Goal: Task Accomplishment & Management: Manage account settings

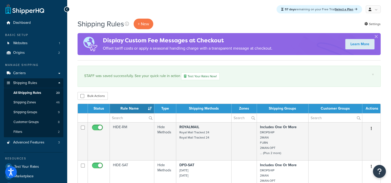
drag, startPoint x: 323, startPoint y: 93, endPoint x: 318, endPoint y: 99, distance: 7.7
click at [323, 93] on div "Bulk Actions Duplicate Delete" at bounding box center [229, 96] width 303 height 8
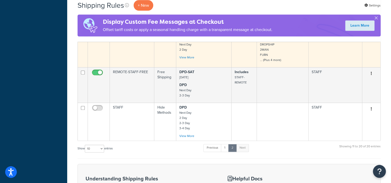
scroll to position [414, 0]
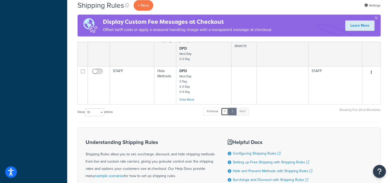
click at [226, 112] on link "1" at bounding box center [225, 112] width 8 height 8
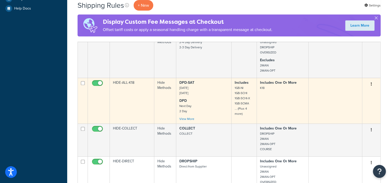
scroll to position [0, 0]
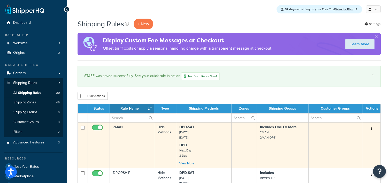
click at [209, 137] on p "DPD-SAT Saturday Saturday" at bounding box center [203, 133] width 49 height 16
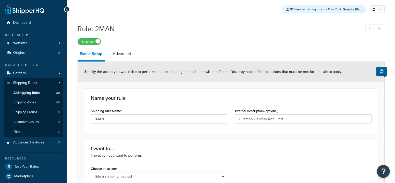
select select "HIDE"
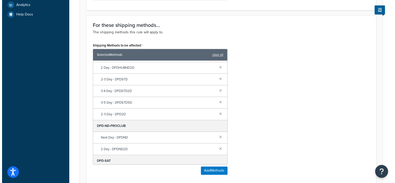
scroll to position [78, 0]
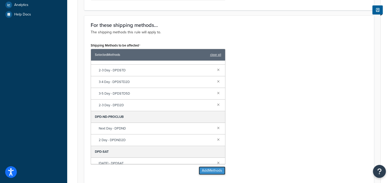
click at [202, 168] on button "Add Methods" at bounding box center [212, 170] width 27 height 8
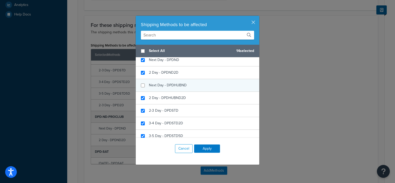
checkbox input "false"
click at [171, 86] on span "Next Day - DPDHUBND" at bounding box center [168, 84] width 38 height 5
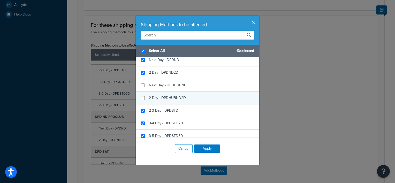
checkbox input "true"
checkbox input "false"
click at [172, 96] on span "2 Day - DPDHUBND2D" at bounding box center [167, 97] width 37 height 5
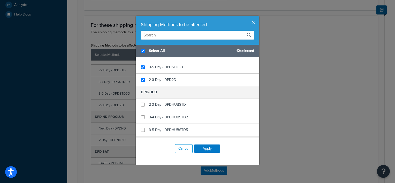
scroll to position [155, 0]
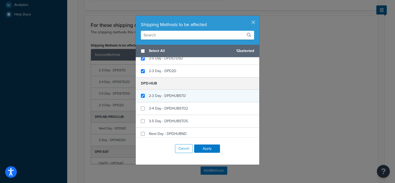
checkbox input "false"
checkbox input "true"
click at [176, 95] on span "2-3 Day - DPDHUBSTD" at bounding box center [167, 95] width 37 height 5
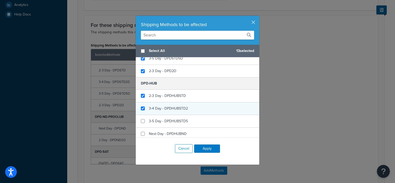
checkbox input "true"
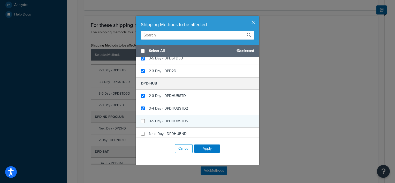
drag, startPoint x: 178, startPoint y: 107, endPoint x: 180, endPoint y: 116, distance: 9.4
click at [178, 107] on span "3-4 Day - DPDHUBSTD2" at bounding box center [168, 108] width 39 height 5
checkbox input "true"
click at [179, 122] on span "3-5 Day - DPDHUBSTD5" at bounding box center [168, 120] width 39 height 5
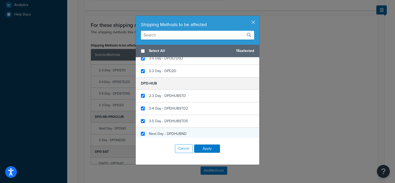
checkbox input "true"
click at [178, 132] on span "Next Day - DPDHUBND" at bounding box center [168, 133] width 38 height 5
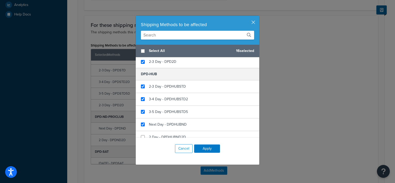
scroll to position [181, 0]
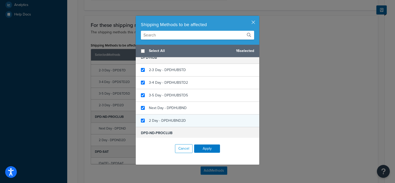
checkbox input "true"
click at [165, 117] on div "2 Day - DPDHUBND2D" at bounding box center [167, 120] width 37 height 7
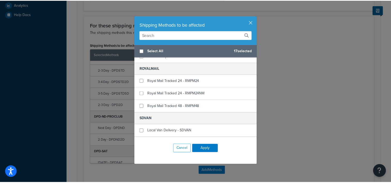
scroll to position [414, 0]
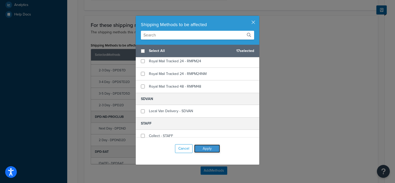
click at [211, 148] on button "Apply" at bounding box center [207, 149] width 26 height 8
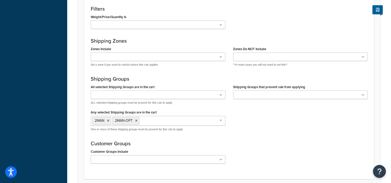
scroll to position [439, 0]
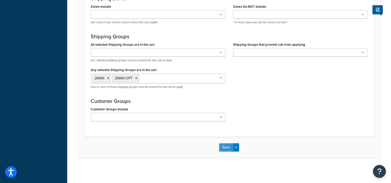
click at [226, 148] on button "Save" at bounding box center [226, 147] width 14 height 8
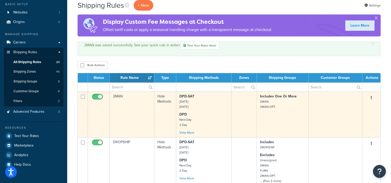
scroll to position [78, 0]
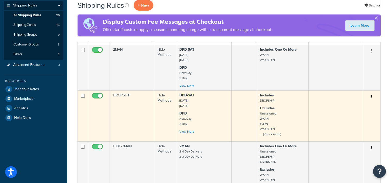
click at [204, 108] on p "DPD-SAT Saturday Saturday" at bounding box center [203, 101] width 49 height 16
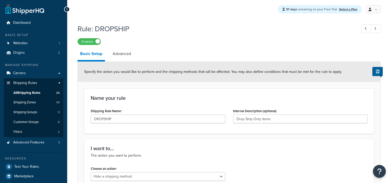
select select "HIDE"
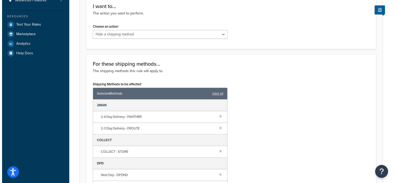
scroll to position [207, 0]
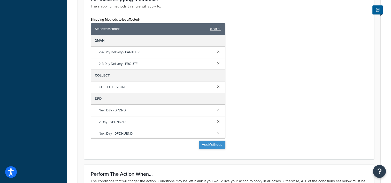
click at [211, 149] on div "Shipping Methods to be affected Selected Methods clear all 2MAN 2-4 Day Deliver…" at bounding box center [158, 84] width 142 height 137
click at [209, 145] on button "Add Methods" at bounding box center [212, 145] width 27 height 8
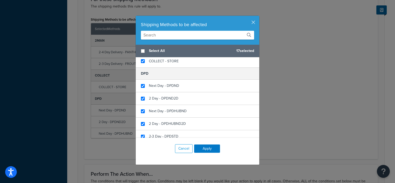
scroll to position [78, 0]
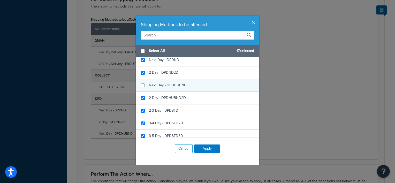
checkbox input "false"
drag, startPoint x: 181, startPoint y: 86, endPoint x: 181, endPoint y: 90, distance: 3.9
click at [181, 87] on span "Next Day - DPDHUBND" at bounding box center [168, 84] width 38 height 5
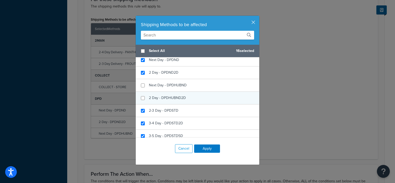
checkbox input "false"
drag, startPoint x: 182, startPoint y: 97, endPoint x: 192, endPoint y: 97, distance: 10.1
click at [183, 97] on span "2 Day - DPDHUBND2D" at bounding box center [167, 97] width 37 height 5
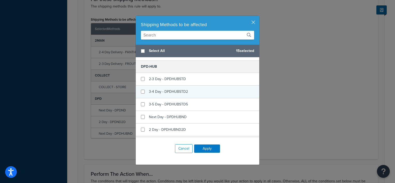
scroll to position [181, 0]
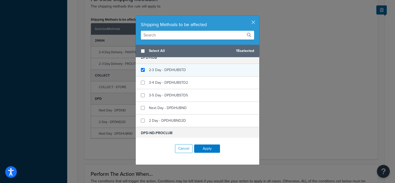
checkbox input "true"
click at [173, 69] on span "2-3 Day - DPDHUBSTD" at bounding box center [167, 69] width 37 height 5
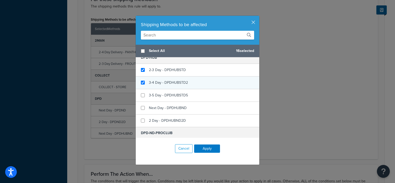
checkbox input "true"
click at [174, 83] on span "3-4 Day - DPDHUBSTD2" at bounding box center [168, 82] width 39 height 5
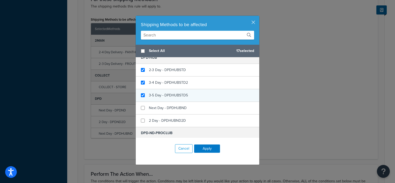
checkbox input "true"
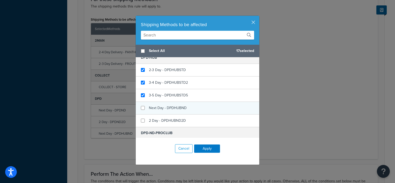
drag, startPoint x: 172, startPoint y: 94, endPoint x: 170, endPoint y: 105, distance: 11.1
click at [172, 94] on span "3-5 Day - DPDHUBSTD5" at bounding box center [168, 95] width 39 height 5
checkbox input "true"
drag, startPoint x: 170, startPoint y: 106, endPoint x: 171, endPoint y: 110, distance: 4.0
click at [170, 107] on span "Next Day - DPDHUBND" at bounding box center [168, 107] width 38 height 5
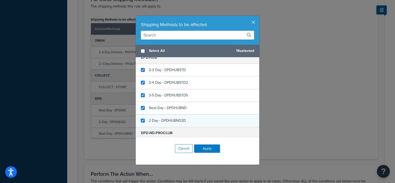
checkbox input "true"
drag, startPoint x: 172, startPoint y: 122, endPoint x: 190, endPoint y: 118, distance: 18.9
click at [172, 122] on div "2 Day - DPDHUBND2D" at bounding box center [167, 120] width 37 height 7
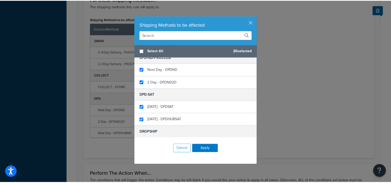
scroll to position [284, 0]
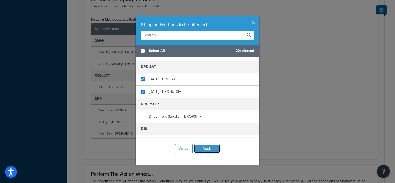
click at [204, 149] on button "Apply" at bounding box center [207, 149] width 26 height 8
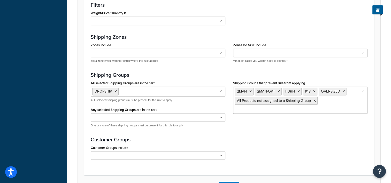
scroll to position [439, 0]
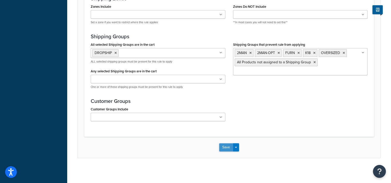
click at [226, 146] on button "Save" at bounding box center [226, 147] width 14 height 8
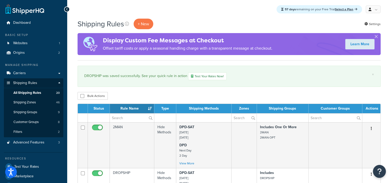
click at [329, 96] on div "Bulk Actions Duplicate Delete" at bounding box center [229, 96] width 303 height 8
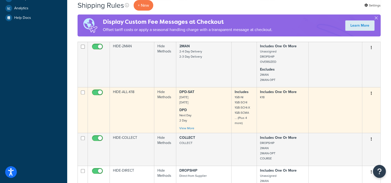
scroll to position [181, 0]
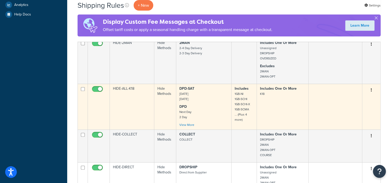
click at [206, 101] on p "DPD-SAT [DATE] [DATE]" at bounding box center [203, 94] width 49 height 16
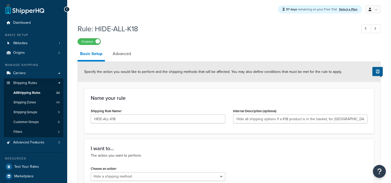
select select "HIDE"
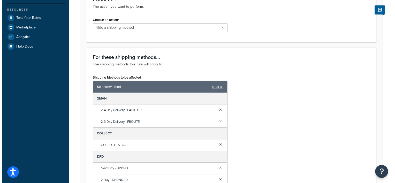
scroll to position [207, 0]
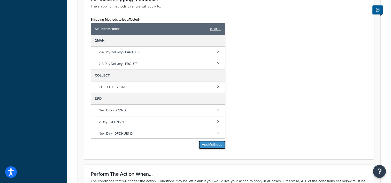
click at [213, 142] on button "Add Methods" at bounding box center [212, 145] width 27 height 8
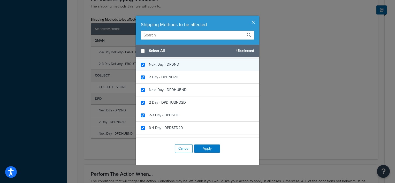
scroll to position [78, 0]
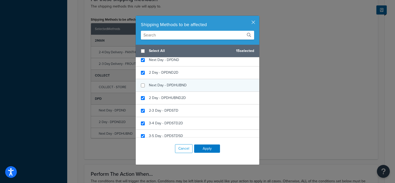
checkbox input "false"
click at [179, 84] on span "Next Day - DPDHUBND" at bounding box center [168, 84] width 38 height 5
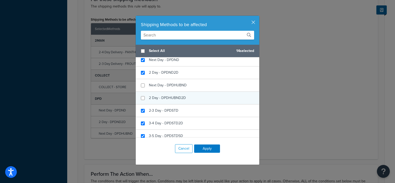
checkbox input "false"
click at [178, 97] on span "2 Day - DPDHUBND2D" at bounding box center [167, 97] width 37 height 5
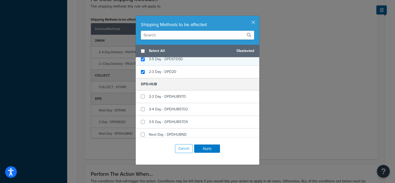
scroll to position [155, 0]
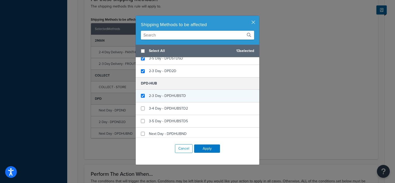
checkbox input "true"
click at [173, 95] on span "2-3 Day - DPDHUBSTD" at bounding box center [167, 95] width 37 height 5
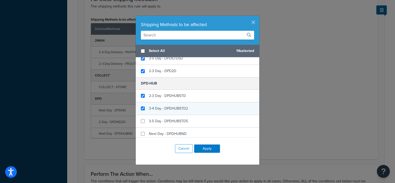
checkbox input "true"
click at [171, 110] on span "3-4 Day - DPDHUBSTD2" at bounding box center [168, 108] width 39 height 5
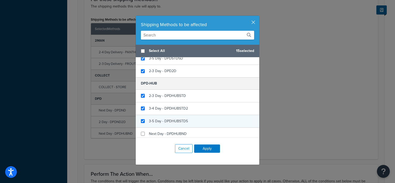
checkbox input "true"
click at [170, 119] on span "3-5 Day - DPDHUBSTD5" at bounding box center [168, 120] width 39 height 5
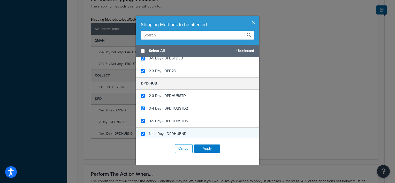
checkbox input "true"
drag, startPoint x: 171, startPoint y: 129, endPoint x: 177, endPoint y: 128, distance: 6.3
click at [171, 129] on div "Next Day - DPDHUBND" at bounding box center [198, 134] width 124 height 13
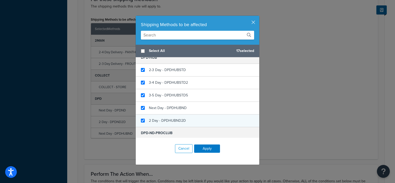
checkbox input "true"
click at [169, 119] on span "2 Day - DPDHUBND2D" at bounding box center [167, 120] width 37 height 5
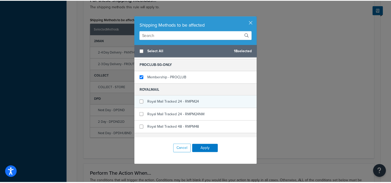
scroll to position [364, 0]
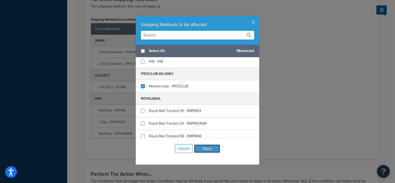
click at [212, 149] on button "Apply" at bounding box center [207, 149] width 26 height 8
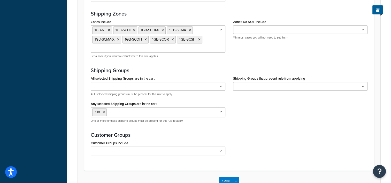
scroll to position [458, 0]
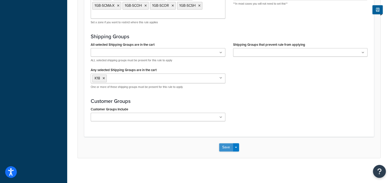
click at [229, 149] on button "Save" at bounding box center [226, 147] width 14 height 8
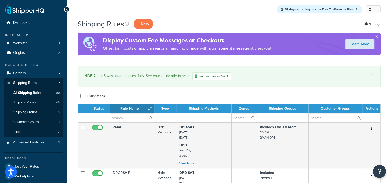
drag, startPoint x: 332, startPoint y: 97, endPoint x: 326, endPoint y: 95, distance: 6.5
click at [332, 97] on div "Bulk Actions Duplicate [GEOGRAPHIC_DATA]" at bounding box center [229, 96] width 303 height 8
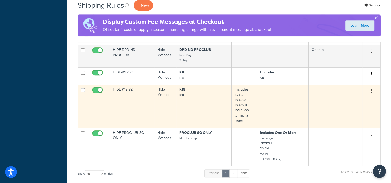
scroll to position [388, 0]
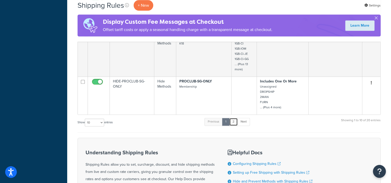
click at [234, 123] on link "2" at bounding box center [233, 122] width 9 height 8
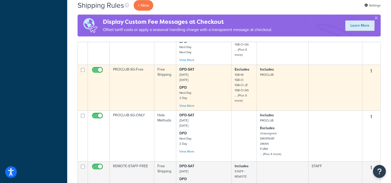
scroll to position [259, 0]
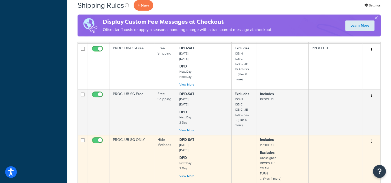
click at [204, 143] on p "DPD-SAT [DATE] [DATE]" at bounding box center [203, 145] width 49 height 16
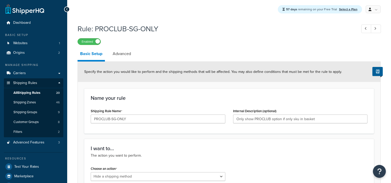
select select "HIDE"
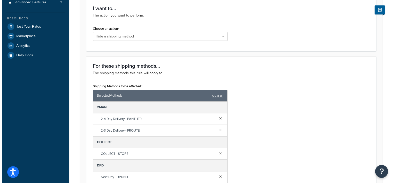
scroll to position [181, 0]
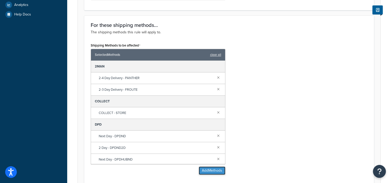
click at [217, 169] on button "Add Methods" at bounding box center [212, 170] width 27 height 8
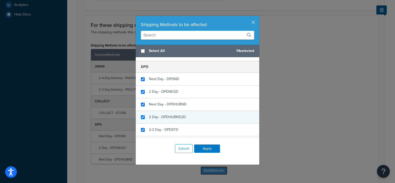
scroll to position [78, 0]
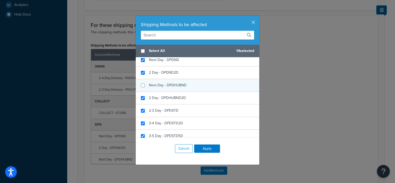
checkbox input "false"
click at [164, 80] on div "Next Day - DPDHUBND" at bounding box center [198, 85] width 124 height 13
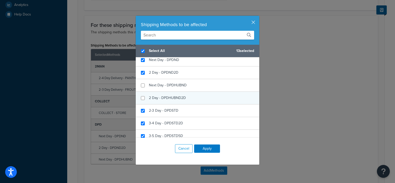
checkbox input "true"
checkbox input "false"
click at [172, 95] on span "2 Day - DPDHUBND2D" at bounding box center [167, 97] width 37 height 5
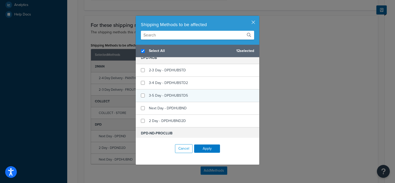
scroll to position [181, 0]
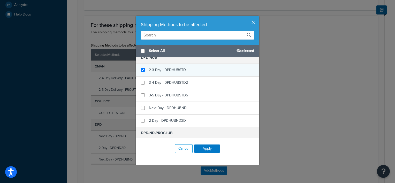
checkbox input "false"
checkbox input "true"
click at [151, 69] on span "2-3 Day - DPDHUBSTD" at bounding box center [167, 69] width 37 height 5
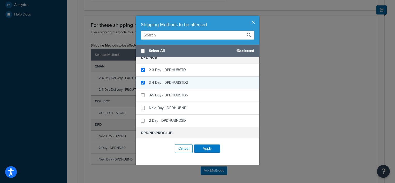
checkbox input "true"
click at [163, 83] on span "3-4 Day - DPDHUBSTD2" at bounding box center [168, 82] width 39 height 5
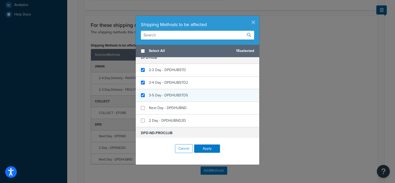
checkbox input "true"
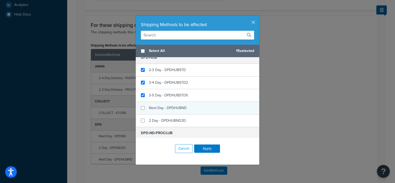
drag, startPoint x: 165, startPoint y: 91, endPoint x: 168, endPoint y: 107, distance: 16.2
click at [166, 92] on div "3-5 Day - DPDHUBSTD5" at bounding box center [168, 95] width 39 height 7
checkbox input "true"
click at [168, 109] on span "Next Day - DPDHUBND" at bounding box center [168, 107] width 38 height 5
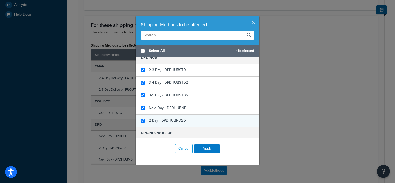
checkbox input "true"
click at [168, 118] on span "2 Day - DPDHUBND2D" at bounding box center [167, 120] width 37 height 5
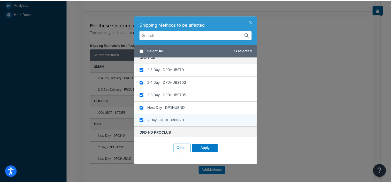
scroll to position [233, 0]
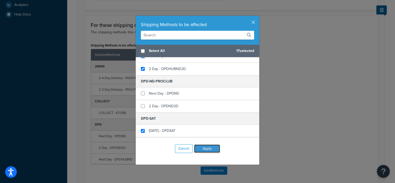
click at [211, 150] on button "Apply" at bounding box center [207, 149] width 26 height 8
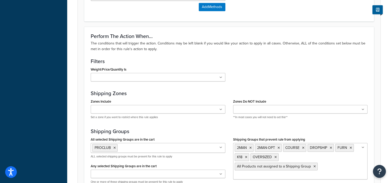
scroll to position [439, 0]
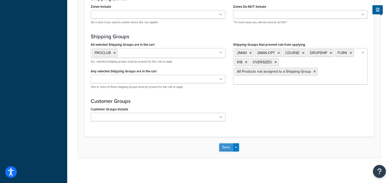
click at [227, 145] on button "Save" at bounding box center [226, 147] width 14 height 8
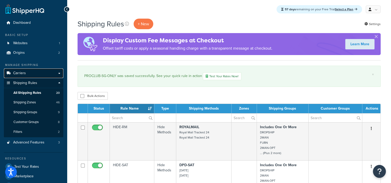
click at [32, 71] on link "Carriers" at bounding box center [33, 74] width 59 height 10
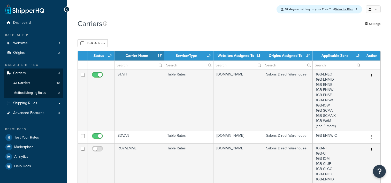
select select "15"
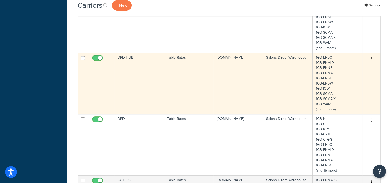
scroll to position [336, 0]
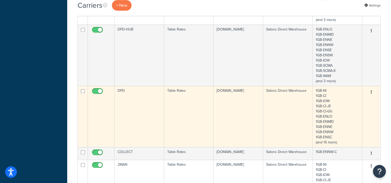
click at [150, 113] on td "DPD" at bounding box center [140, 116] width 50 height 61
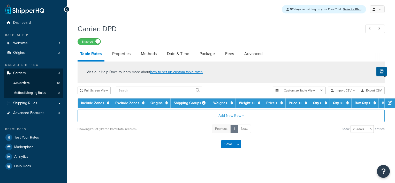
select select "25"
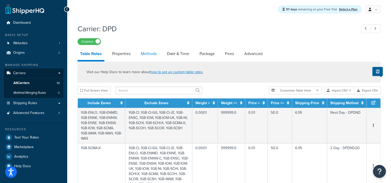
click at [144, 57] on link "Methods" at bounding box center [148, 54] width 21 height 12
select select "25"
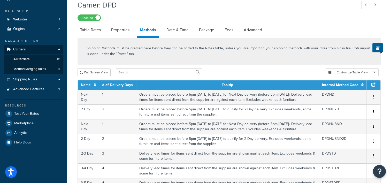
scroll to position [103, 0]
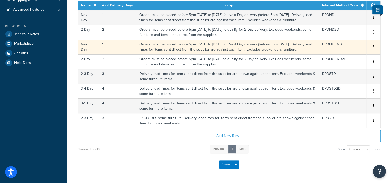
click at [374, 48] on button "button" at bounding box center [374, 47] width 4 height 6
click at [341, 55] on div "Delete" at bounding box center [347, 53] width 37 height 11
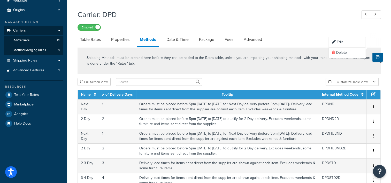
scroll to position [0, 0]
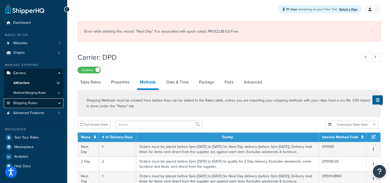
click at [36, 102] on span "Shipping Rules" at bounding box center [25, 103] width 24 height 4
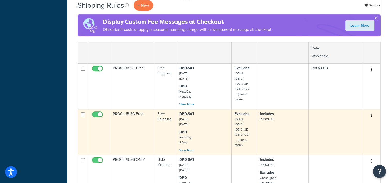
scroll to position [233, 0]
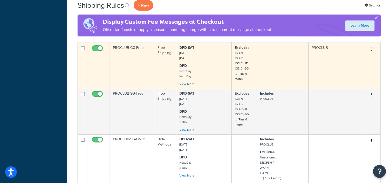
click at [146, 66] on td "PROCLUB-CG-Free" at bounding box center [132, 66] width 44 height 46
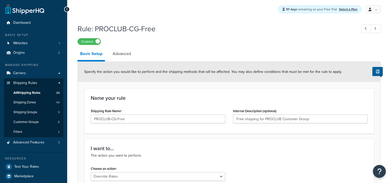
select select "OVERRIDE"
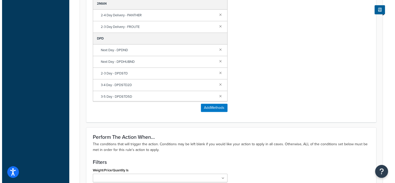
scroll to position [336, 0]
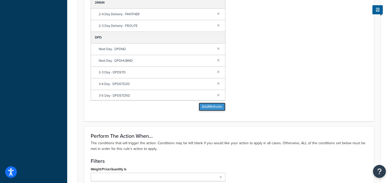
click at [207, 105] on button "Add Methods" at bounding box center [212, 107] width 27 height 8
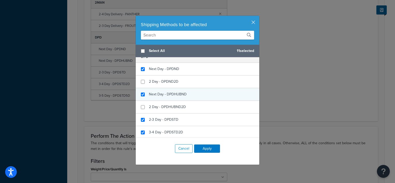
scroll to position [78, 0]
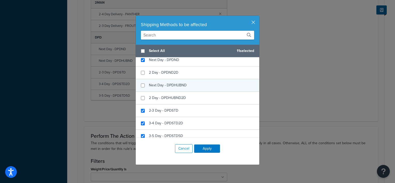
checkbox input "false"
click at [168, 86] on span "Next Day - DPDHUBND" at bounding box center [168, 84] width 38 height 5
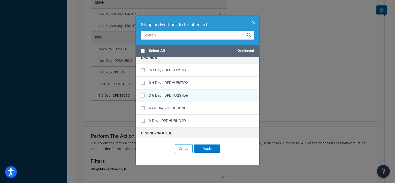
scroll to position [181, 0]
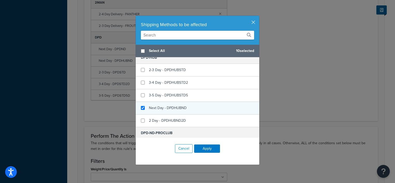
checkbox input "true"
click at [178, 106] on span "Next Day - DPDHUBND" at bounding box center [168, 107] width 38 height 5
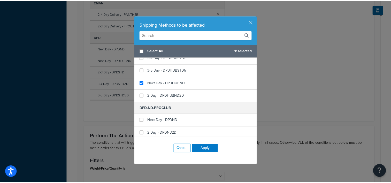
scroll to position [207, 0]
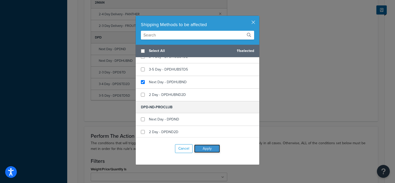
click at [208, 148] on button "Apply" at bounding box center [207, 149] width 26 height 8
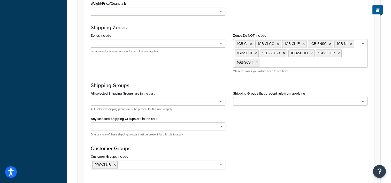
scroll to position [550, 0]
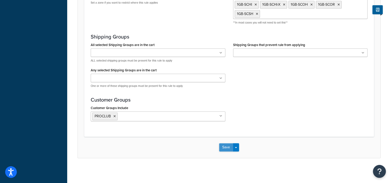
click at [226, 144] on button "Save" at bounding box center [226, 147] width 14 height 8
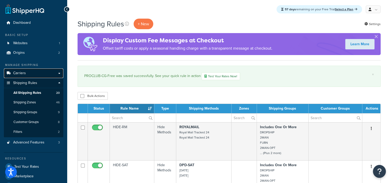
click at [32, 73] on link "Carriers" at bounding box center [33, 74] width 59 height 10
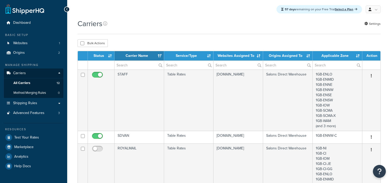
select select "15"
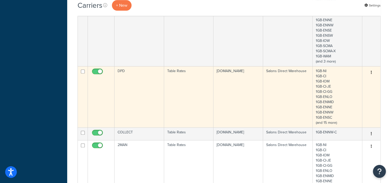
scroll to position [362, 0]
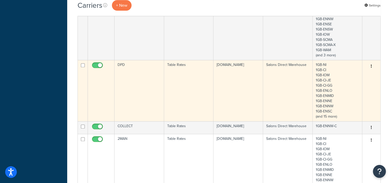
click at [180, 94] on td "Table Rates" at bounding box center [189, 90] width 50 height 61
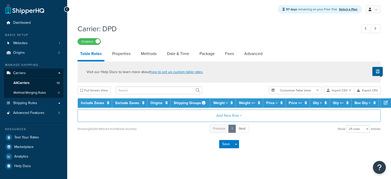
select select "25"
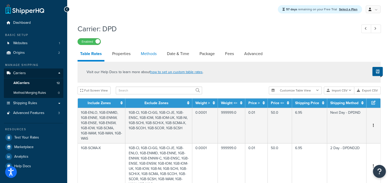
click at [157, 57] on link "Methods" at bounding box center [148, 54] width 21 height 12
select select "25"
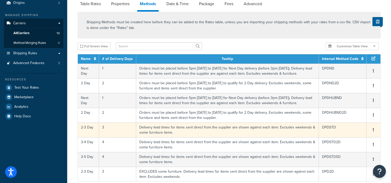
scroll to position [78, 0]
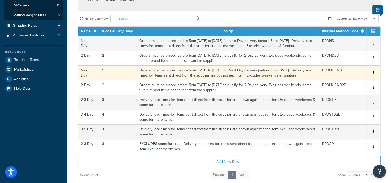
click at [373, 74] on icon "button" at bounding box center [373, 73] width 1 height 4
click at [346, 78] on div "Delete" at bounding box center [347, 78] width 37 height 11
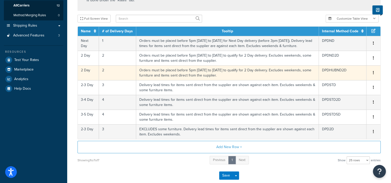
click at [373, 73] on icon "button" at bounding box center [373, 73] width 1 height 4
click at [340, 79] on div "Delete" at bounding box center [347, 78] width 37 height 11
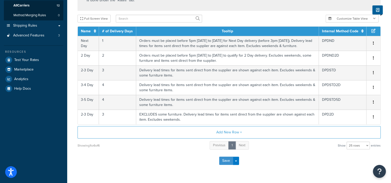
click at [225, 162] on button "Save" at bounding box center [226, 161] width 14 height 8
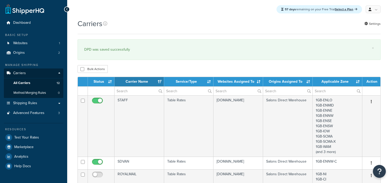
select select "15"
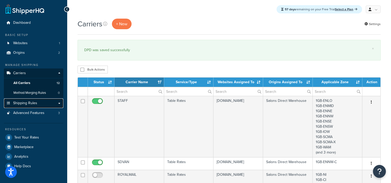
click at [24, 103] on span "Shipping Rules" at bounding box center [25, 103] width 24 height 4
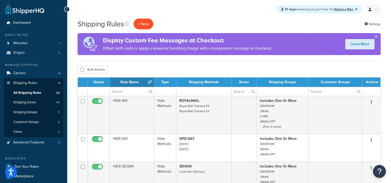
click at [145, 23] on p "+ New" at bounding box center [144, 24] width 20 height 11
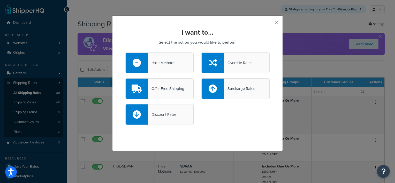
click at [161, 62] on div "Hide Methods" at bounding box center [161, 62] width 27 height 7
click at [0, 0] on input "Hide Methods" at bounding box center [0, 0] width 0 height 0
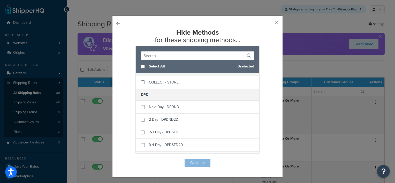
scroll to position [52, 0]
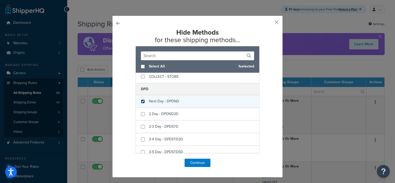
click at [142, 101] on input "checkbox" at bounding box center [143, 102] width 4 height 4
checkbox input "true"
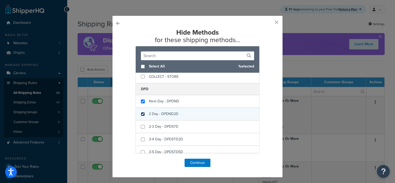
click at [141, 113] on input "checkbox" at bounding box center [143, 114] width 4 height 4
checkbox input "true"
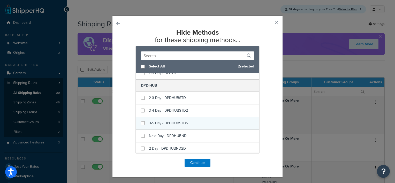
scroll to position [155, 0]
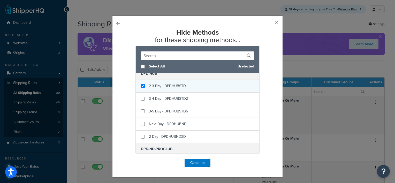
click at [174, 86] on span "2-3 Day - DPDHUBSTD" at bounding box center [167, 85] width 37 height 5
checkbox input "false"
click at [160, 84] on span "2-3 Day - DPDHUBSTD" at bounding box center [167, 85] width 37 height 5
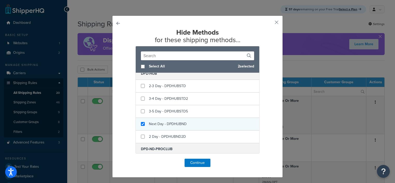
checkbox input "true"
click at [171, 123] on span "Next Day - DPDHUBND" at bounding box center [168, 123] width 38 height 5
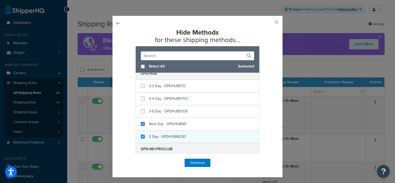
checkbox input "true"
click at [174, 134] on span "2 Day - DPDHUBND2D" at bounding box center [167, 136] width 37 height 5
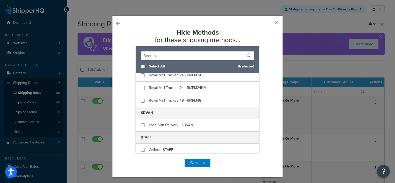
scroll to position [391, 0]
click at [193, 163] on button "Continue" at bounding box center [198, 163] width 26 height 8
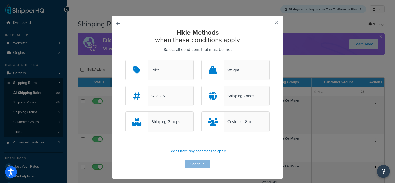
click at [175, 121] on div "Shipping Groups" at bounding box center [164, 121] width 32 height 7
click at [0, 0] on input "Shipping Groups" at bounding box center [0, 0] width 0 height 0
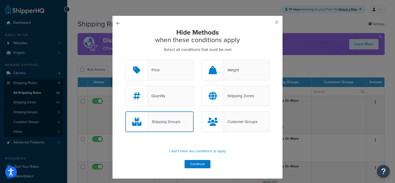
click at [236, 121] on div "Customer Groups" at bounding box center [241, 121] width 34 height 7
click at [0, 0] on input "Customer Groups" at bounding box center [0, 0] width 0 height 0
click at [174, 129] on div "Shipping Groups" at bounding box center [159, 121] width 68 height 21
click at [0, 0] on input "Shipping Groups" at bounding box center [0, 0] width 0 height 0
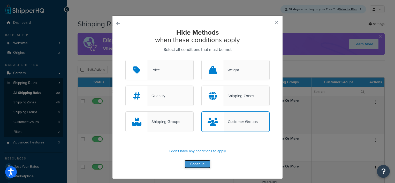
click at [202, 164] on button "Continue" at bounding box center [198, 164] width 26 height 8
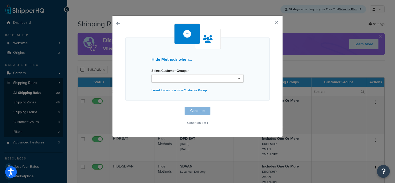
click at [179, 81] on input "Select Customer Groups" at bounding box center [176, 79] width 46 height 6
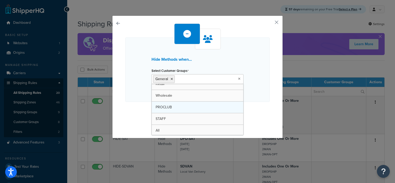
scroll to position [29, 0]
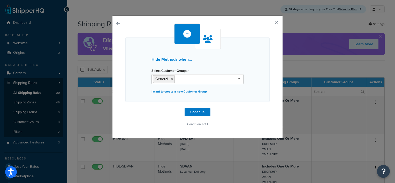
click at [254, 103] on div "Hide Methods when... Select Customer Groups General Logged In Not Logged in Ret…" at bounding box center [197, 76] width 144 height 104
click at [199, 113] on button "Continue" at bounding box center [198, 112] width 26 height 8
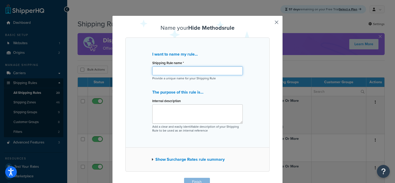
click at [184, 70] on input "Shipping Rule name *" at bounding box center [197, 70] width 90 height 9
type input "HIDE-ND"
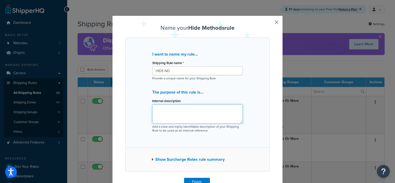
click at [203, 110] on textarea "Internal description" at bounding box center [197, 113] width 90 height 19
click at [214, 109] on textarea "Hide Next Day unless the customer is ProClub" at bounding box center [197, 113] width 90 height 19
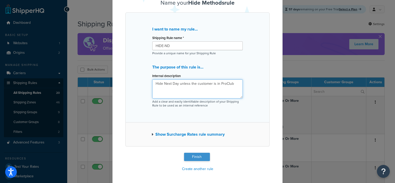
type textarea "Hide Next Day unless the customer is in ProClub"
click at [191, 160] on button "Finish" at bounding box center [197, 157] width 26 height 8
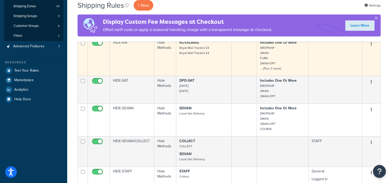
scroll to position [26, 0]
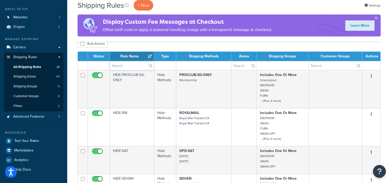
click at [135, 63] on input "text" at bounding box center [132, 65] width 44 height 9
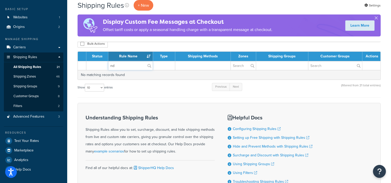
drag, startPoint x: 131, startPoint y: 67, endPoint x: 100, endPoint y: 64, distance: 31.2
click at [100, 64] on tr "nd" at bounding box center [229, 65] width 303 height 9
type input "hide-nd"
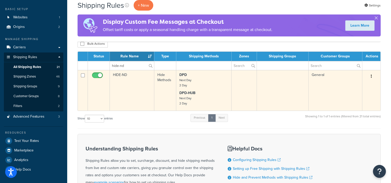
click at [133, 91] on td "HIDE-ND" at bounding box center [132, 90] width 44 height 41
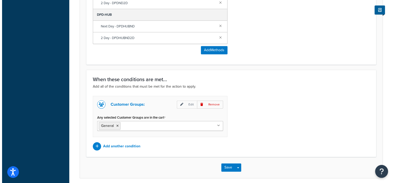
scroll to position [284, 0]
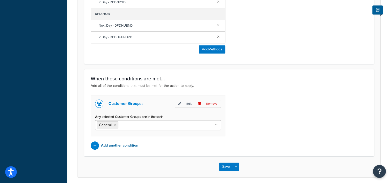
click at [131, 145] on p "Add another condition" at bounding box center [119, 145] width 37 height 7
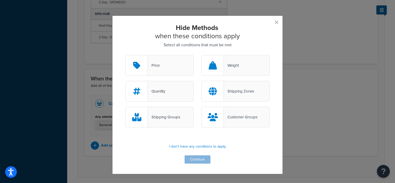
click at [230, 116] on div "Customer Groups" at bounding box center [241, 116] width 34 height 7
click at [0, 0] on input "Customer Groups" at bounding box center [0, 0] width 0 height 0
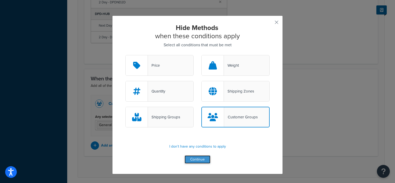
click at [202, 161] on button "Continue" at bounding box center [198, 159] width 26 height 8
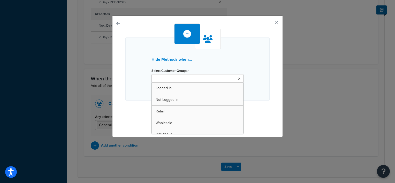
click at [186, 81] on ul at bounding box center [197, 78] width 92 height 9
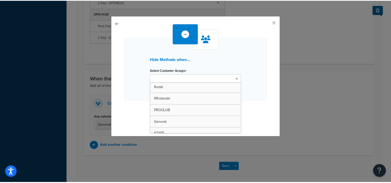
scroll to position [41, 0]
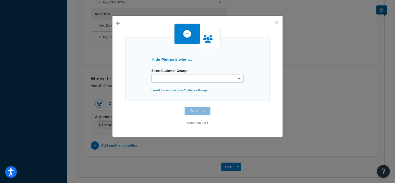
click at [270, 24] on button "button" at bounding box center [268, 24] width 1 height 1
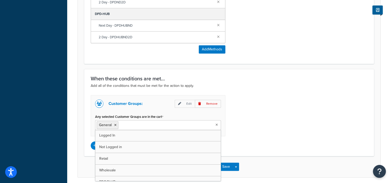
click at [197, 125] on ul "General" at bounding box center [158, 125] width 126 height 10
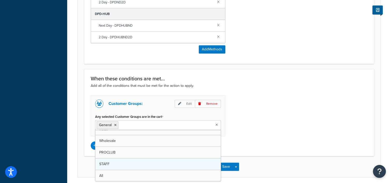
scroll to position [18, 0]
click at [116, 126] on icon at bounding box center [115, 125] width 2 height 3
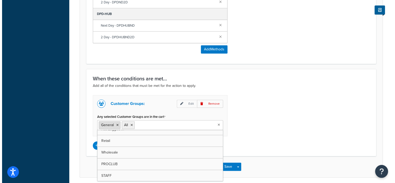
scroll to position [29, 0]
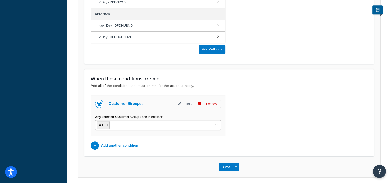
click at [240, 118] on div "Customer Groups: Edit Remove Any selected Customer Groups are in the cart All L…" at bounding box center [229, 122] width 285 height 55
click at [190, 105] on p "Edit" at bounding box center [185, 104] width 20 height 8
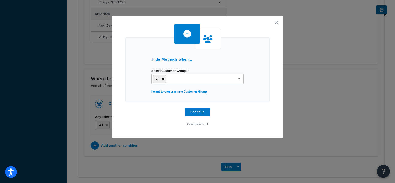
click at [176, 71] on label "Select Customer Groups" at bounding box center [169, 71] width 37 height 4
click at [176, 76] on input "Select Customer Groups" at bounding box center [190, 79] width 46 height 6
click at [178, 57] on h3 "Hide Methods when..." at bounding box center [197, 59] width 92 height 5
click at [178, 59] on h3 "Hide Methods when..." at bounding box center [197, 59] width 92 height 5
click at [198, 113] on button "Continue" at bounding box center [198, 112] width 26 height 8
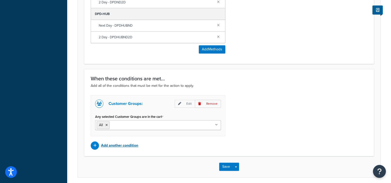
click at [129, 145] on p "Add another condition" at bounding box center [119, 145] width 37 height 7
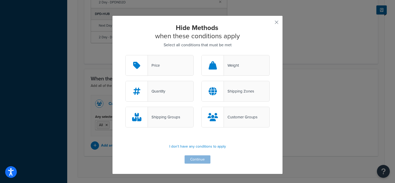
click at [217, 123] on div at bounding box center [213, 117] width 22 height 20
click at [0, 0] on input "Customer Groups" at bounding box center [0, 0] width 0 height 0
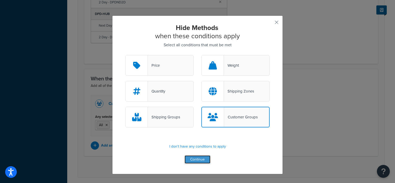
click at [207, 157] on button "Continue" at bounding box center [198, 159] width 26 height 8
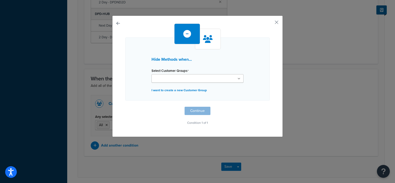
click at [185, 32] on icon at bounding box center [187, 34] width 8 height 8
click at [205, 38] on icon at bounding box center [208, 39] width 10 height 8
click at [218, 79] on ul at bounding box center [197, 78] width 92 height 9
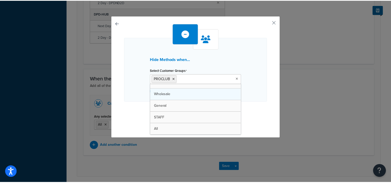
scroll to position [29, 0]
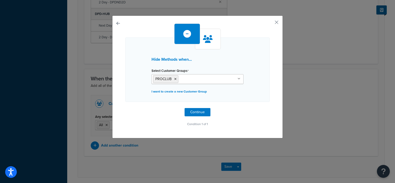
click at [276, 107] on div "Hide Methods when... Select Customer Groups PROCLUB Logged In Not Logged in Ret…" at bounding box center [197, 77] width 171 height 123
click at [204, 109] on button "Continue" at bounding box center [198, 112] width 26 height 8
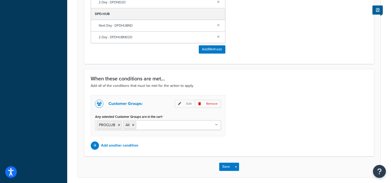
scroll to position [18, 0]
click at [147, 126] on input "Any selected Customer Groups are in the cart" at bounding box center [161, 125] width 46 height 6
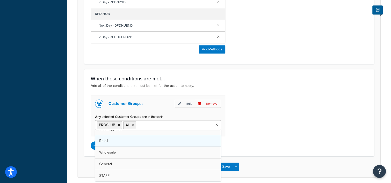
scroll to position [0, 0]
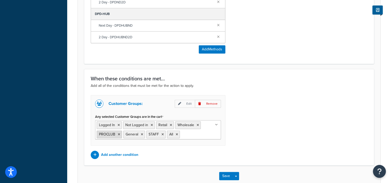
click at [118, 134] on icon at bounding box center [119, 134] width 2 height 3
click at [250, 132] on div "Customer Groups: Edit Remove Any selected Customer Groups are in the cart Logge…" at bounding box center [229, 127] width 285 height 64
click at [150, 133] on icon at bounding box center [150, 134] width 2 height 3
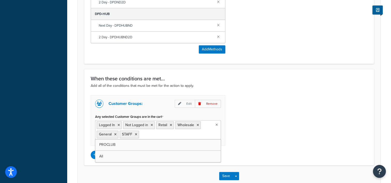
click at [244, 142] on div "Customer Groups: Edit Remove Any selected Customer Groups are in the cart Logge…" at bounding box center [229, 127] width 285 height 64
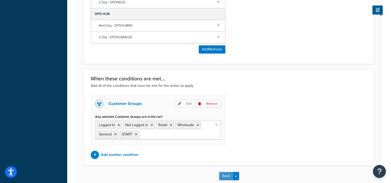
click at [228, 175] on button "Save" at bounding box center [226, 176] width 14 height 8
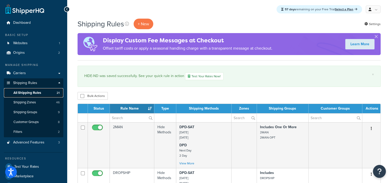
click at [31, 93] on span "All Shipping Rules" at bounding box center [27, 93] width 28 height 4
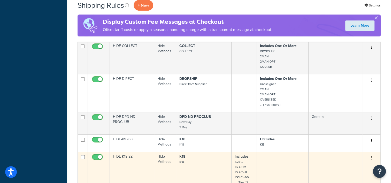
scroll to position [318, 0]
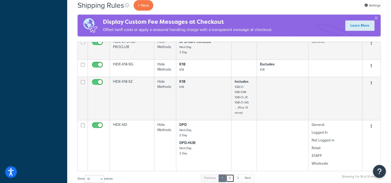
click at [232, 178] on link "2" at bounding box center [230, 178] width 9 height 8
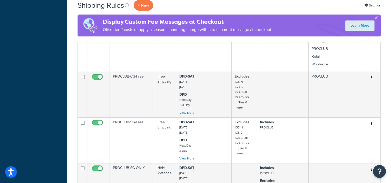
scroll to position [242, 0]
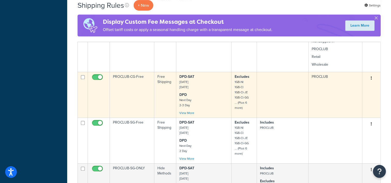
click at [213, 92] on div "DPD-SAT [DATE] [DATE] DPD Next Day 2-3 Day 3-4 Day 3-5 Day DROPSHIP Direct from…" at bounding box center [203, 94] width 49 height 41
click at [213, 92] on div "DPD-SAT Saturday Saturday DPD Next Day 2-3 Day 3-4 Day 3-5 Day DROPSHIP Direct …" at bounding box center [203, 94] width 49 height 41
click at [299, 106] on td at bounding box center [283, 95] width 52 height 46
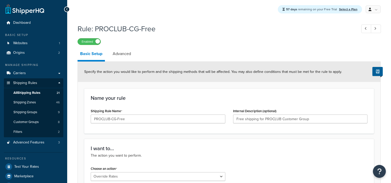
select select "OVERRIDE"
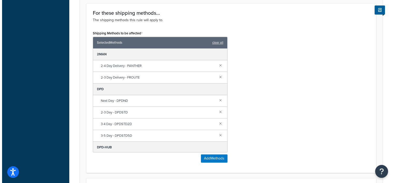
scroll to position [310, 0]
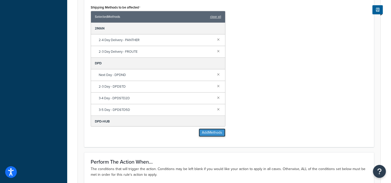
click at [209, 134] on button "Add Methods" at bounding box center [212, 132] width 27 height 8
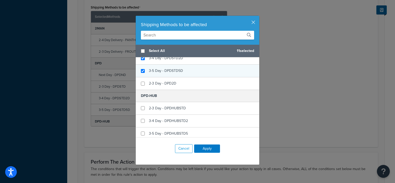
scroll to position [129, 0]
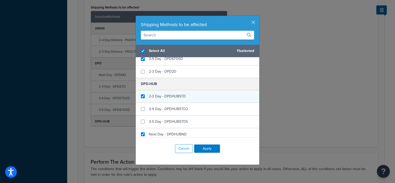
checkbox input "true"
click at [181, 96] on span "2-3 Day - DPDHUBSTD" at bounding box center [167, 96] width 37 height 5
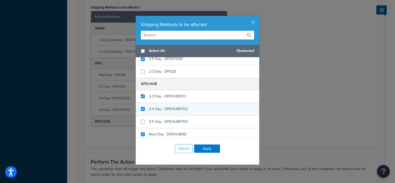
checkbox input "false"
checkbox input "true"
click at [180, 109] on span "3-4 Day - DPDHUBSTD2" at bounding box center [168, 108] width 39 height 5
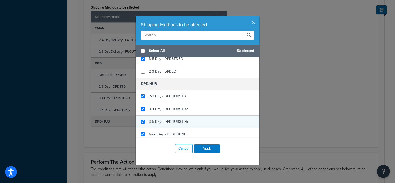
checkbox input "true"
click at [179, 121] on span "3-5 Day - DPDHUBSTD5" at bounding box center [168, 121] width 39 height 5
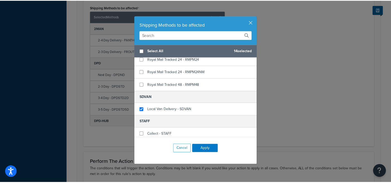
scroll to position [391, 0]
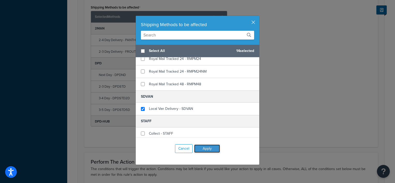
click at [209, 148] on button "Apply" at bounding box center [207, 149] width 26 height 8
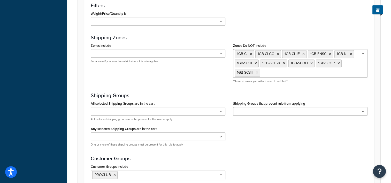
scroll to position [550, 0]
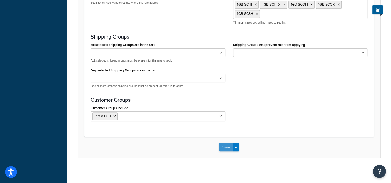
click at [228, 147] on button "Save" at bounding box center [226, 147] width 14 height 8
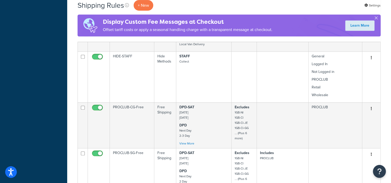
scroll to position [284, 0]
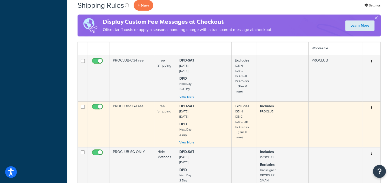
click at [136, 116] on td "PROCLUB-SG-Free" at bounding box center [132, 124] width 44 height 46
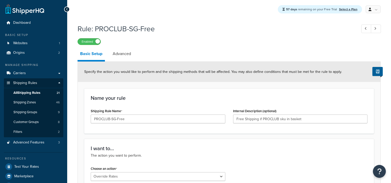
select select "OVERRIDE"
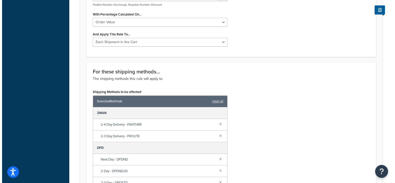
scroll to position [284, 0]
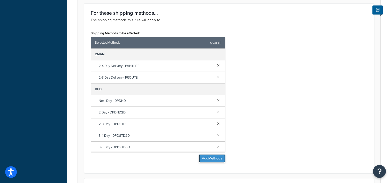
click at [216, 157] on button "Add Methods" at bounding box center [212, 158] width 27 height 8
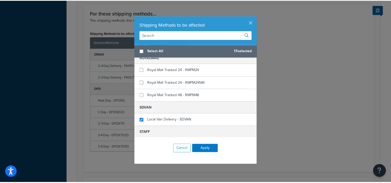
scroll to position [391, 0]
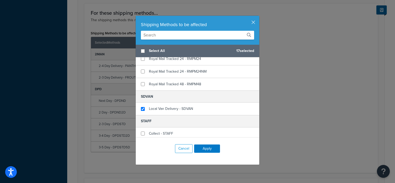
click at [281, 140] on div "Shipping Methods to be affected Select All 17 selected 2MAN 2-4 Day Delivery - …" at bounding box center [197, 91] width 395 height 183
click at [187, 150] on button "Cancel" at bounding box center [184, 148] width 18 height 9
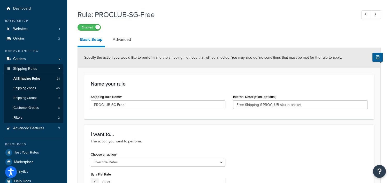
scroll to position [0, 0]
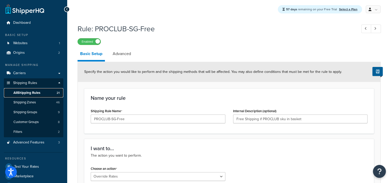
click at [27, 92] on span "All Shipping Rules" at bounding box center [26, 93] width 27 height 4
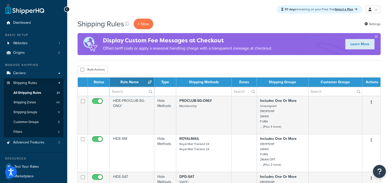
click at [124, 91] on input "text" at bounding box center [132, 91] width 44 height 9
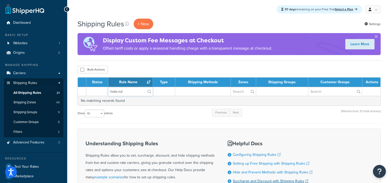
type input "hide-nd"
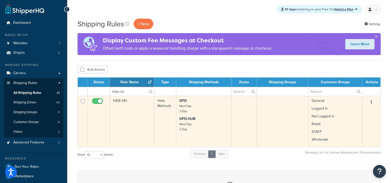
click at [211, 123] on p "DPD-HUB Next Day 2 Day" at bounding box center [203, 124] width 49 height 16
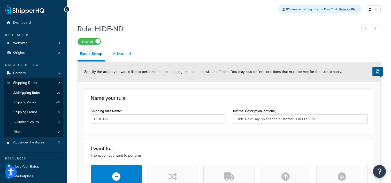
click at [124, 54] on link "Advanced" at bounding box center [122, 54] width 24 height 12
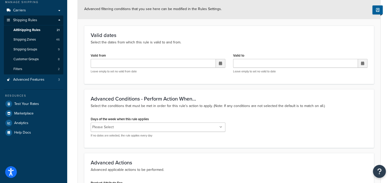
scroll to position [52, 0]
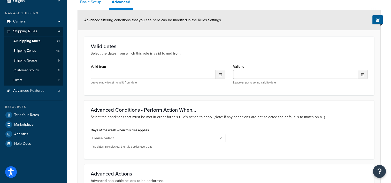
click at [92, 3] on link "Basic Setup" at bounding box center [91, 2] width 26 height 12
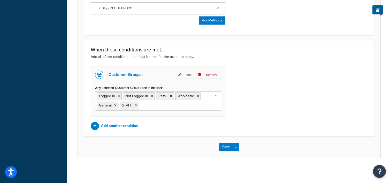
scroll to position [287, 0]
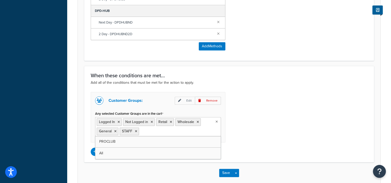
click at [184, 132] on ul "Logged In Not Logged in Retail Wholesale General STAFF" at bounding box center [158, 126] width 126 height 19
click at [229, 170] on button "Save" at bounding box center [226, 173] width 14 height 8
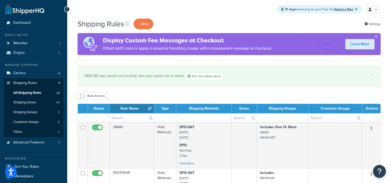
click at [168, 118] on td at bounding box center [165, 117] width 22 height 9
click at [166, 118] on td at bounding box center [165, 117] width 22 height 9
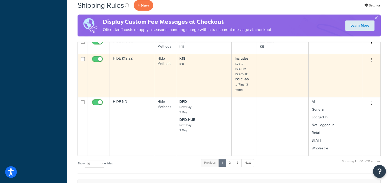
scroll to position [414, 0]
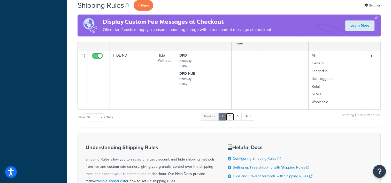
click at [231, 117] on link "2" at bounding box center [230, 117] width 9 height 8
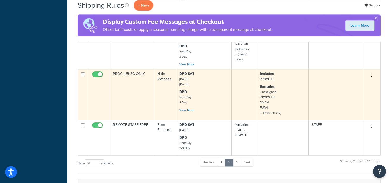
scroll to position [336, 0]
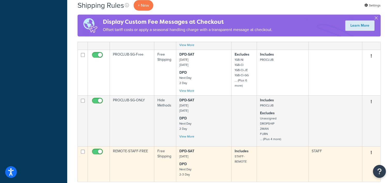
click at [98, 152] on input "checkbox" at bounding box center [98, 153] width 14 height 6
checkbox input "false"
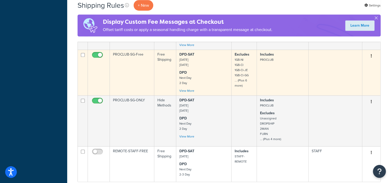
click at [99, 54] on input "checkbox" at bounding box center [98, 56] width 14 height 6
checkbox input "false"
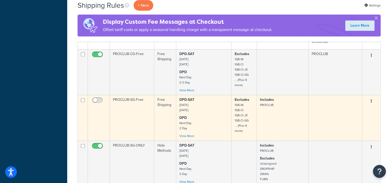
scroll to position [284, 0]
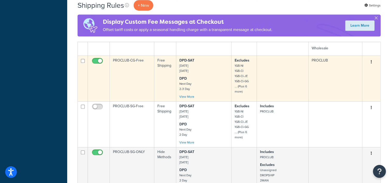
click at [101, 56] on td at bounding box center [99, 79] width 22 height 46
click at [100, 58] on span at bounding box center [97, 61] width 11 height 6
click at [100, 59] on input "checkbox" at bounding box center [98, 62] width 14 height 6
checkbox input "false"
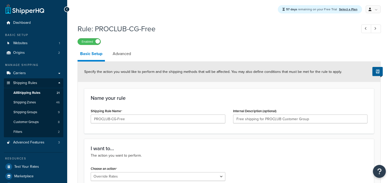
select select "OVERRIDE"
click at [92, 39] on label "Enabled" at bounding box center [89, 42] width 23 height 6
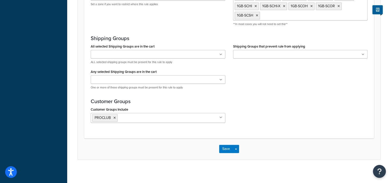
scroll to position [550, 0]
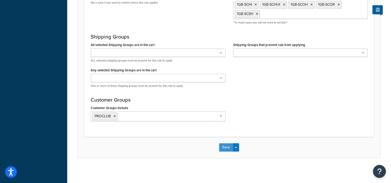
click at [227, 148] on button "Save" at bounding box center [226, 147] width 14 height 8
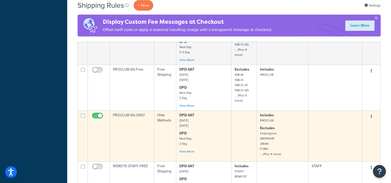
scroll to position [388, 0]
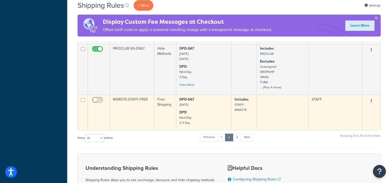
click at [95, 98] on input "checkbox" at bounding box center [98, 101] width 14 height 6
checkbox input "true"
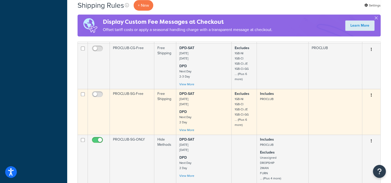
scroll to position [284, 0]
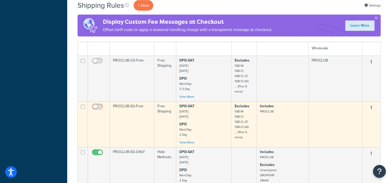
click at [98, 106] on input "checkbox" at bounding box center [98, 108] width 14 height 6
checkbox input "true"
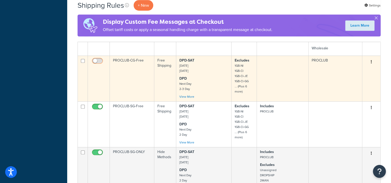
click at [97, 62] on input "checkbox" at bounding box center [98, 62] width 14 height 6
checkbox input "true"
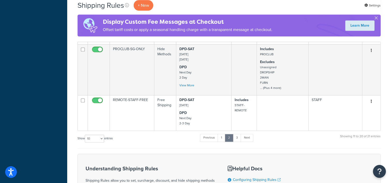
scroll to position [414, 0]
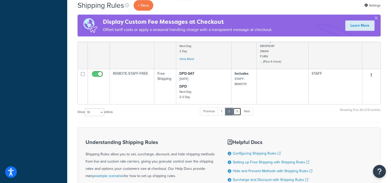
click at [240, 111] on link "3" at bounding box center [237, 112] width 8 height 8
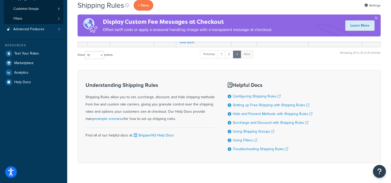
scroll to position [125, 0]
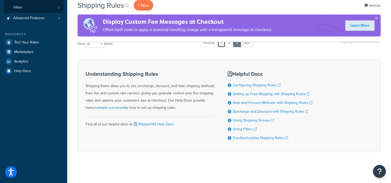
click at [223, 44] on link "1" at bounding box center [222, 43] width 8 height 8
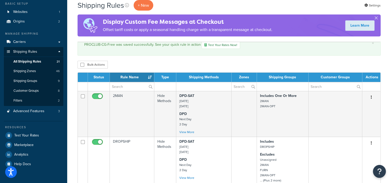
scroll to position [25, 0]
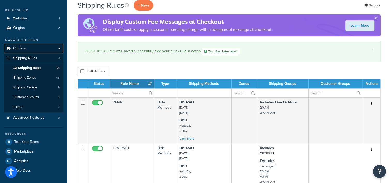
click at [21, 48] on span "Carriers" at bounding box center [19, 48] width 13 height 4
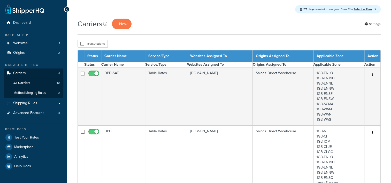
select select "15"
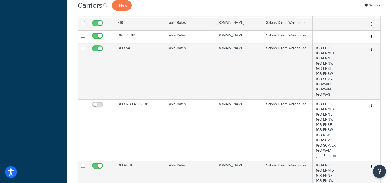
scroll to position [207, 0]
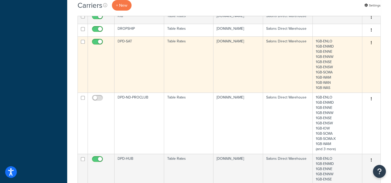
click at [149, 73] on td "DPD-SAT" at bounding box center [140, 64] width 50 height 56
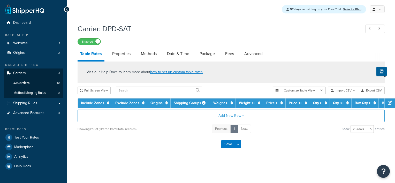
select select "25"
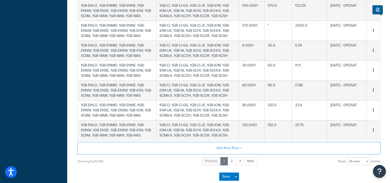
scroll to position [491, 0]
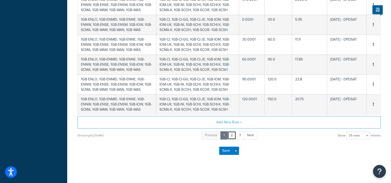
click at [230, 135] on link "2" at bounding box center [232, 135] width 9 height 9
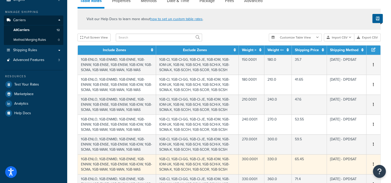
scroll to position [0, 0]
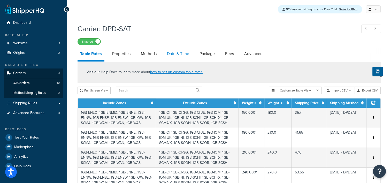
click at [184, 56] on link "Date & Time" at bounding box center [177, 54] width 27 height 12
select select "MMMd"
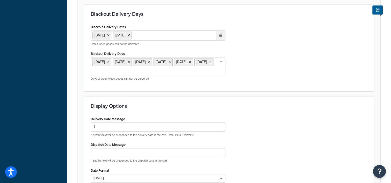
scroll to position [284, 0]
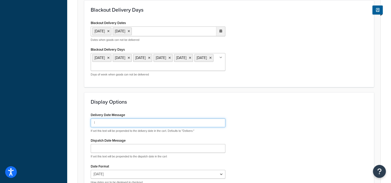
drag, startPoint x: 95, startPoint y: 123, endPoint x: 92, endPoint y: 122, distance: 3.3
click at [93, 122] on input "|" at bounding box center [158, 122] width 135 height 9
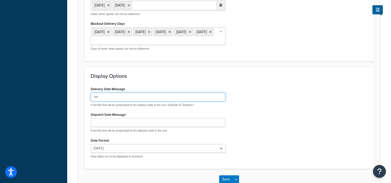
scroll to position [344, 0]
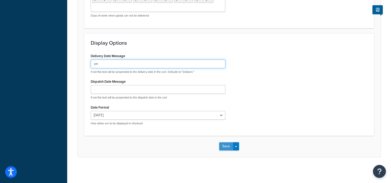
type input "on"
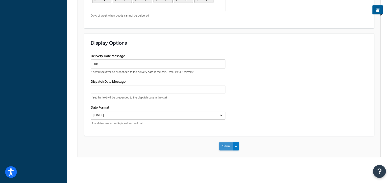
click at [225, 149] on button "Save" at bounding box center [226, 146] width 14 height 8
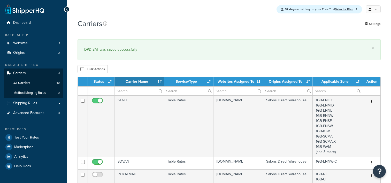
select select "15"
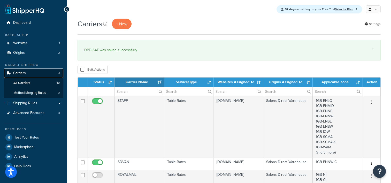
click at [27, 72] on link "Carriers" at bounding box center [33, 74] width 59 height 10
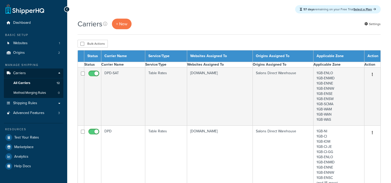
select select "15"
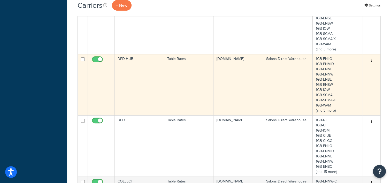
scroll to position [336, 0]
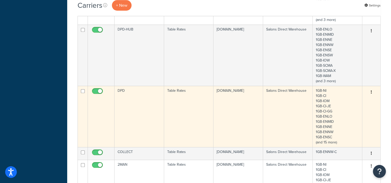
click at [143, 112] on td "DPD" at bounding box center [140, 116] width 50 height 61
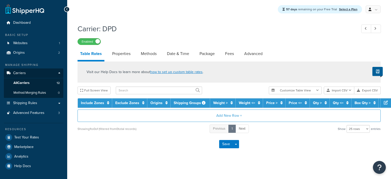
select select "25"
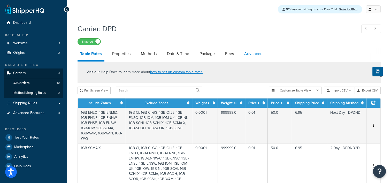
click at [250, 56] on link "Advanced" at bounding box center [254, 54] width 24 height 12
select select "false"
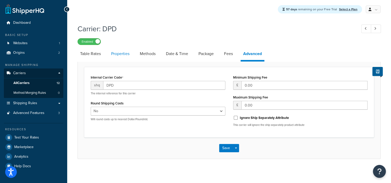
click at [127, 56] on link "Properties" at bounding box center [121, 54] width 24 height 12
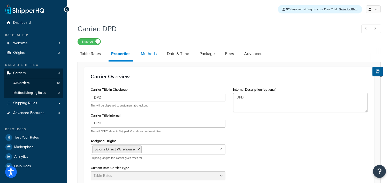
click at [146, 58] on link "Methods" at bounding box center [148, 54] width 21 height 12
select select "25"
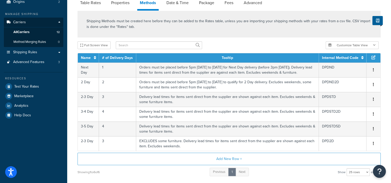
scroll to position [52, 0]
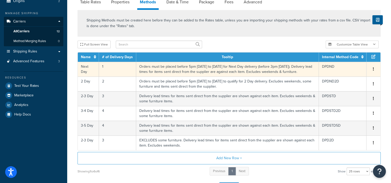
click at [153, 69] on td "Orders must be placed before 5pm [DATE] to [DATE] for Next Day delivery (before…" at bounding box center [227, 69] width 183 height 15
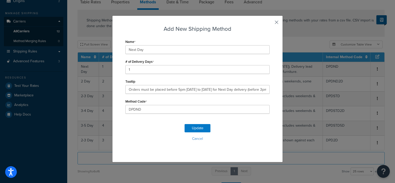
click at [270, 24] on button "button" at bounding box center [268, 24] width 1 height 1
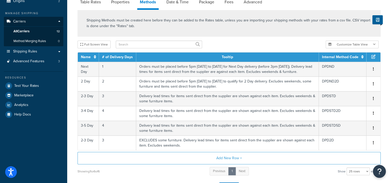
scroll to position [26, 0]
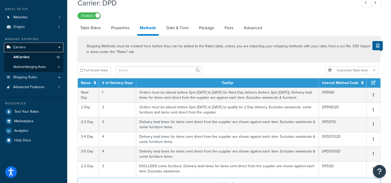
click at [25, 47] on span "Carriers" at bounding box center [19, 47] width 13 height 4
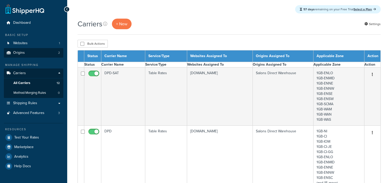
select select "15"
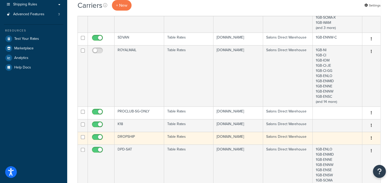
scroll to position [155, 0]
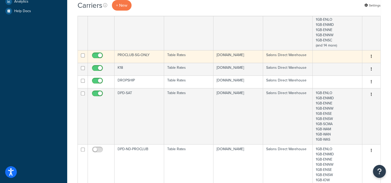
click at [136, 61] on td "PROCLUB-SG-ONLY" at bounding box center [140, 56] width 50 height 13
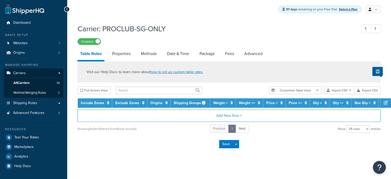
select select "25"
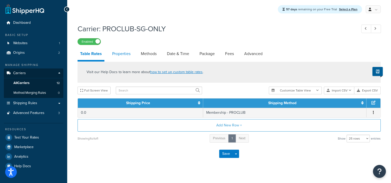
click at [128, 55] on link "Properties" at bounding box center [122, 54] width 24 height 12
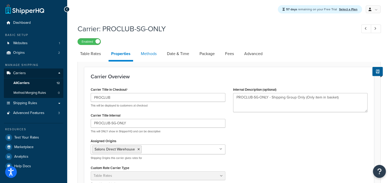
click at [149, 55] on link "Methods" at bounding box center [148, 54] width 21 height 12
select select "25"
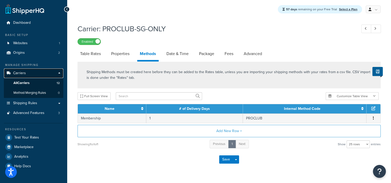
click at [22, 73] on span "Carriers" at bounding box center [19, 73] width 13 height 4
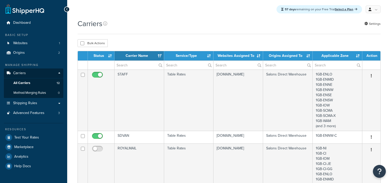
select select "15"
